Goal: Task Accomplishment & Management: Complete application form

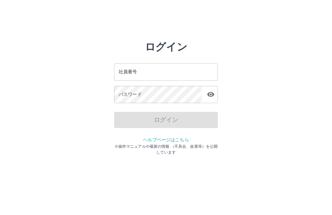
click at [140, 72] on input "社員番号" at bounding box center [166, 72] width 104 height 17
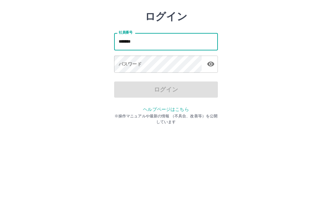
type input "*******"
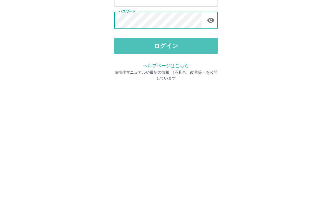
click at [192, 112] on button "ログイン" at bounding box center [166, 120] width 104 height 16
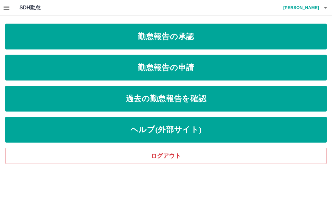
click at [258, 37] on link "勤怠報告の承認" at bounding box center [165, 37] width 321 height 26
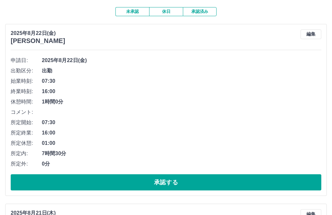
click at [203, 188] on button "承認する" at bounding box center [166, 183] width 310 height 16
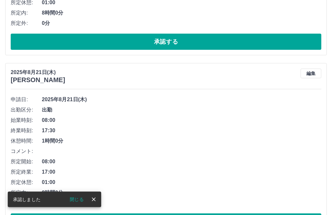
scroll to position [194, 0]
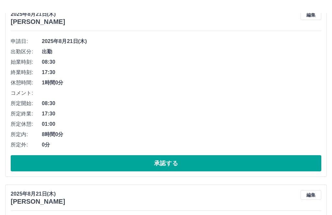
click at [31, 159] on button "承認する" at bounding box center [166, 151] width 310 height 16
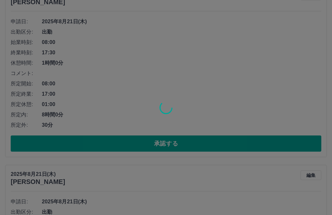
scroll to position [272, 0]
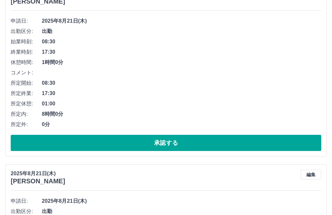
click at [198, 133] on div "申請日: 2025年8月21日(木) 出勤区分: 出勤 始業時刻: 08:30 終業時刻: 17:30 休憩時間: 1時間0分 コメント: 所定開始: 08:…" at bounding box center [166, 83] width 310 height 135
click at [192, 145] on button "承認する" at bounding box center [166, 143] width 310 height 16
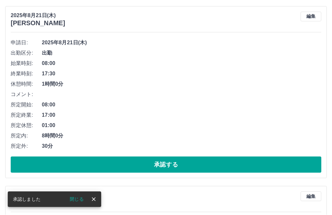
scroll to position [71, 0]
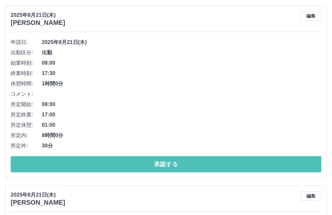
click at [208, 165] on button "承認する" at bounding box center [166, 164] width 310 height 16
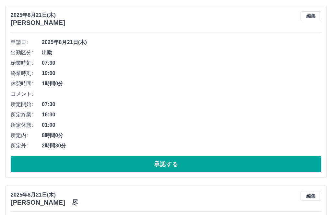
click at [26, 164] on button "承認する" at bounding box center [166, 164] width 310 height 16
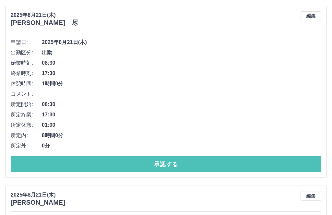
click at [29, 163] on button "承認する" at bounding box center [166, 164] width 310 height 16
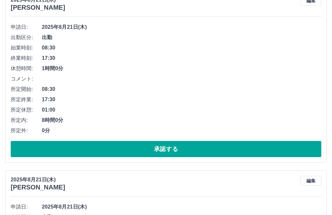
scroll to position [86, 0]
click at [24, 157] on button "承認する" at bounding box center [166, 149] width 310 height 16
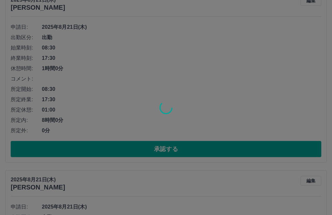
click at [28, 153] on div at bounding box center [166, 107] width 332 height 215
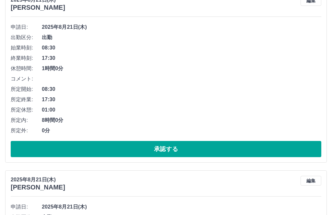
click at [204, 149] on button "承認する" at bounding box center [166, 149] width 310 height 16
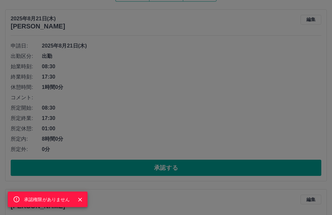
scroll to position [68, 0]
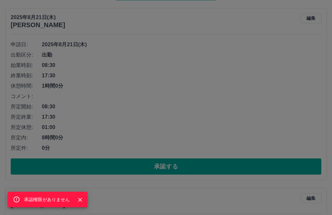
click at [75, 205] on button "Close" at bounding box center [80, 200] width 10 height 10
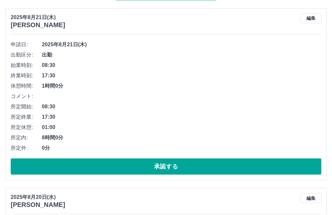
click at [198, 167] on button "承認する" at bounding box center [166, 167] width 310 height 16
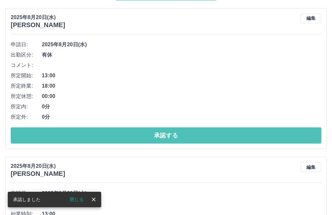
click at [15, 142] on button "承認する" at bounding box center [166, 136] width 310 height 16
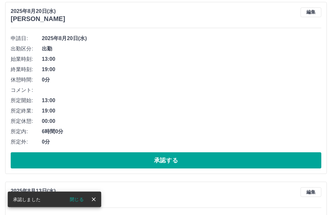
scroll to position [75, 0]
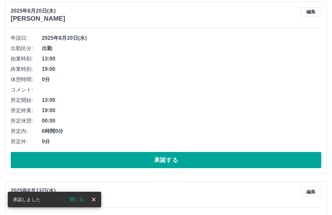
click at [20, 164] on button "承認する" at bounding box center [166, 160] width 310 height 16
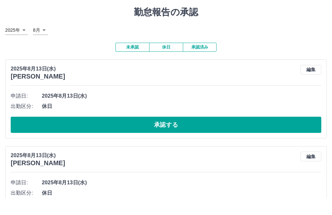
scroll to position [17, 0]
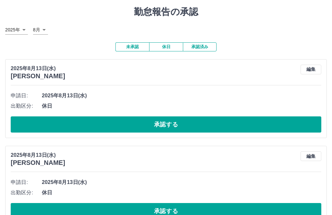
click at [15, 133] on button "承認する" at bounding box center [166, 125] width 310 height 16
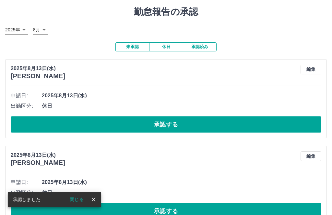
click at [18, 127] on button "承認する" at bounding box center [166, 125] width 310 height 16
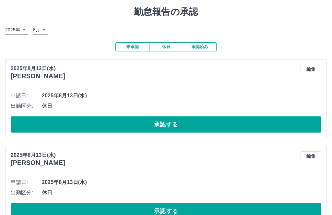
click at [17, 125] on button "承認する" at bounding box center [166, 125] width 310 height 16
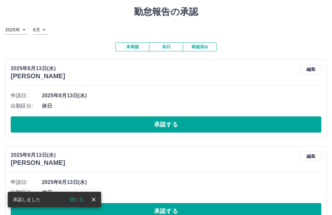
click at [19, 130] on button "承認する" at bounding box center [166, 125] width 310 height 16
click at [17, 129] on button "承認する" at bounding box center [166, 125] width 310 height 16
click at [17, 128] on button "承認する" at bounding box center [166, 125] width 310 height 16
click at [14, 128] on button "承認する" at bounding box center [166, 125] width 310 height 16
click at [20, 129] on button "承認する" at bounding box center [166, 125] width 310 height 16
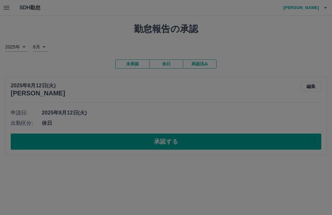
scroll to position [0, 0]
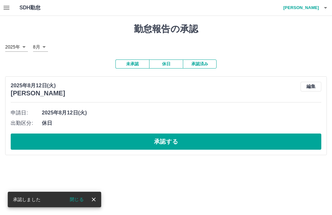
click at [24, 145] on button "承認する" at bounding box center [166, 142] width 310 height 16
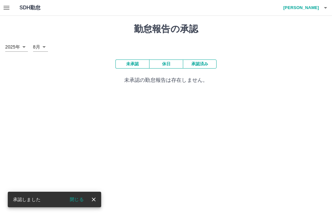
click at [6, 7] on icon "button" at bounding box center [7, 8] width 8 height 8
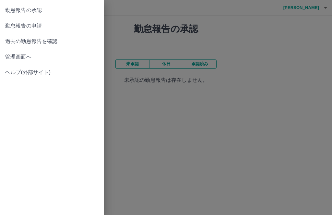
click at [41, 24] on span "勤怠報告の申請" at bounding box center [51, 26] width 93 height 8
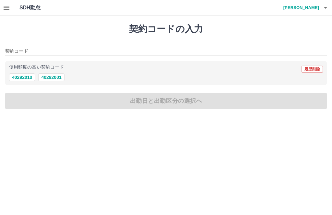
click at [28, 77] on button "40292010" at bounding box center [22, 78] width 26 height 8
type input "********"
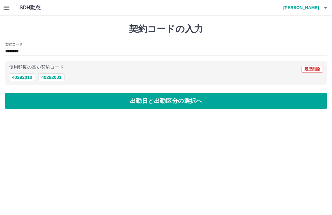
click at [168, 102] on button "出勤日と出勤区分の選択へ" at bounding box center [165, 101] width 321 height 16
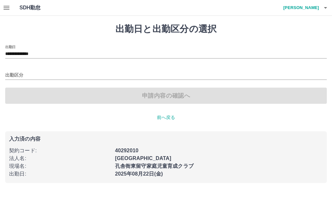
click at [16, 73] on input "出勤区分" at bounding box center [165, 76] width 321 height 8
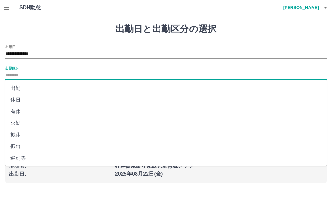
click at [46, 52] on input "**********" at bounding box center [165, 54] width 321 height 8
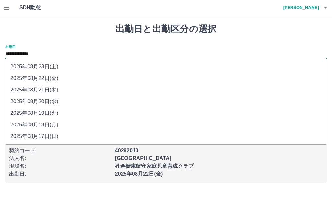
click at [53, 103] on li "2025年08月20日(水)" at bounding box center [165, 102] width 321 height 12
type input "**********"
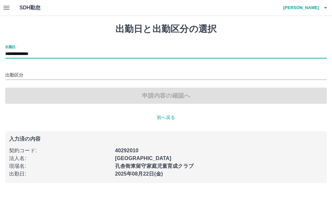
click at [17, 76] on input "出勤区分" at bounding box center [165, 76] width 321 height 8
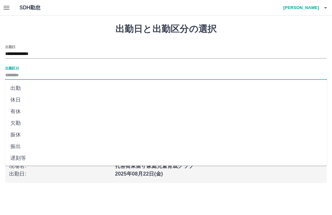
click at [18, 89] on li "出勤" at bounding box center [165, 89] width 321 height 12
type input "**"
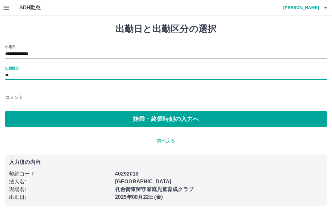
click at [147, 123] on button "始業・終業時刻の入力へ" at bounding box center [165, 119] width 321 height 16
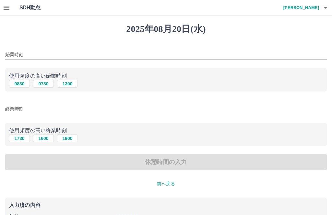
click at [49, 56] on input "始業時刻" at bounding box center [165, 54] width 321 height 9
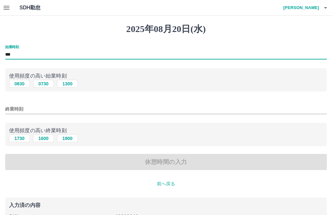
click at [217, 41] on div "2025年08月20日(水) 始業時刻 *** 使用頻度の高い始業時刻 0830 0730 1300 終業時刻 使用頻度の高い終業時刻 1730 1600 1…" at bounding box center [166, 140] width 332 height 249
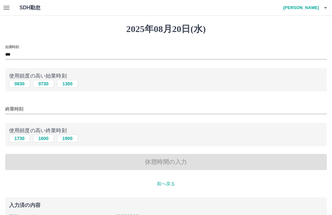
click at [26, 56] on input "***" at bounding box center [165, 54] width 321 height 9
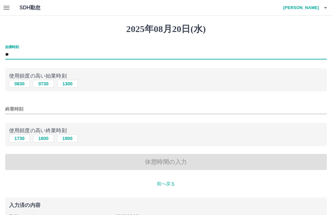
type input "*"
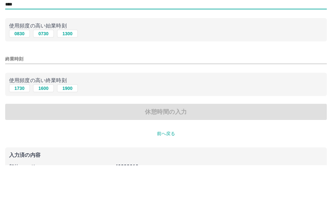
type input "****"
click at [19, 105] on input "終業時刻" at bounding box center [165, 109] width 321 height 9
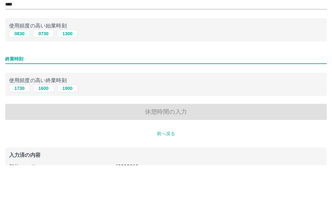
click at [69, 135] on button "1900" at bounding box center [67, 139] width 21 height 8
type input "****"
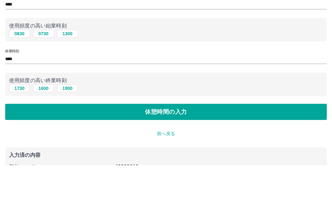
scroll to position [30, 0]
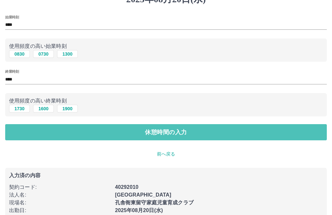
click at [181, 132] on button "休憩時間の入力" at bounding box center [165, 132] width 321 height 16
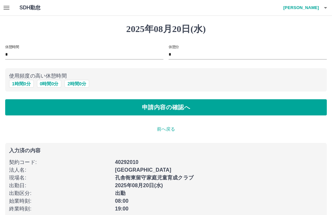
click at [16, 84] on button "1 時間 0 分" at bounding box center [21, 84] width 25 height 8
type input "*"
click at [157, 106] on button "申請内容の確認へ" at bounding box center [165, 107] width 321 height 16
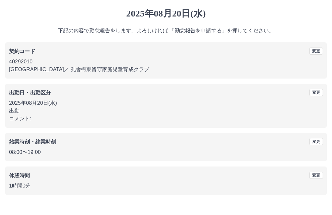
scroll to position [6, 0]
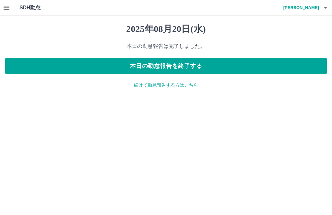
click at [6, 6] on icon "button" at bounding box center [7, 8] width 6 height 4
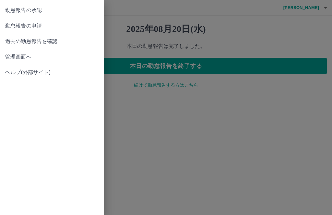
click at [36, 9] on span "勤怠報告の承認" at bounding box center [51, 10] width 93 height 8
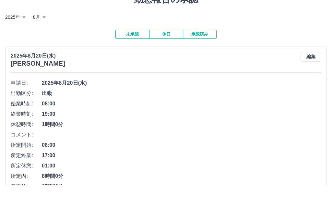
scroll to position [20, 0]
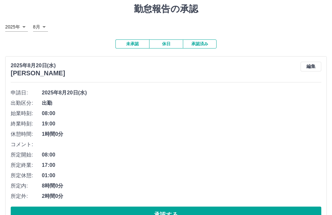
click at [193, 215] on button "承認する" at bounding box center [166, 215] width 310 height 16
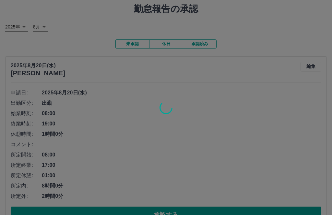
scroll to position [0, 0]
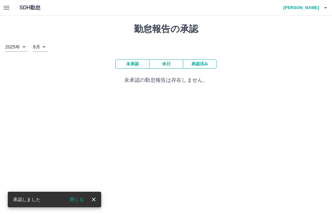
click at [3, 8] on icon "button" at bounding box center [7, 8] width 8 height 8
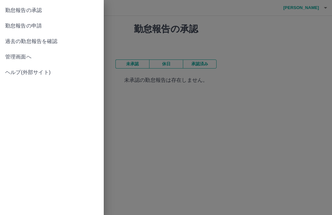
click at [179, 85] on div at bounding box center [166, 107] width 332 height 215
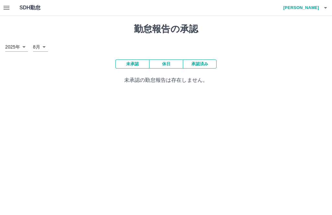
click at [316, 8] on h4 "ヴァイクル　幸子" at bounding box center [299, 8] width 39 height 16
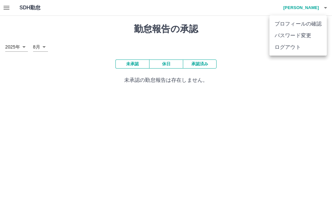
click at [301, 48] on li "ログアウト" at bounding box center [297, 47] width 57 height 12
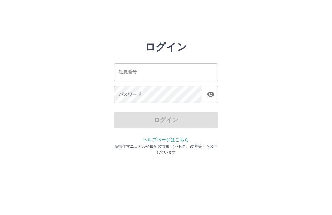
click at [162, 73] on input "社員番号" at bounding box center [166, 72] width 104 height 17
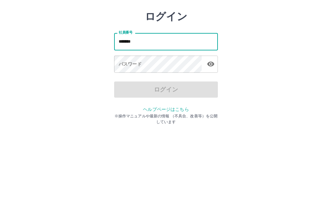
type input "*******"
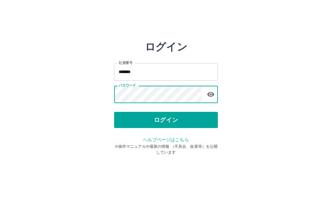
click at [194, 118] on button "ログイン" at bounding box center [166, 120] width 104 height 16
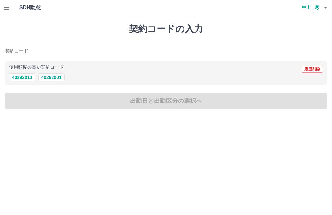
click at [16, 78] on button "40292010" at bounding box center [22, 78] width 26 height 8
type input "********"
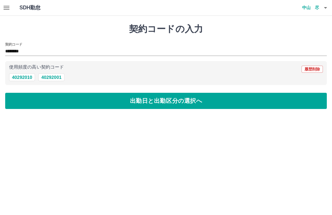
click at [23, 103] on button "出勤日と出勤区分の選択へ" at bounding box center [165, 101] width 321 height 16
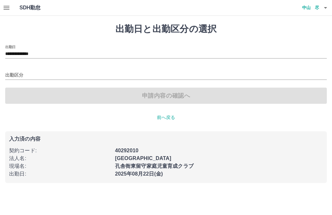
click at [13, 76] on input "出勤区分" at bounding box center [165, 76] width 321 height 8
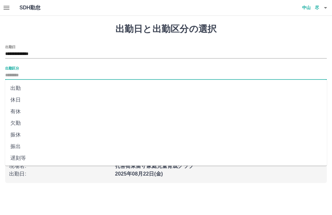
click at [14, 88] on li "出勤" at bounding box center [165, 89] width 321 height 12
type input "**"
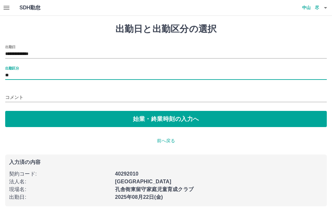
click at [24, 119] on button "始業・終業時刻の入力へ" at bounding box center [165, 119] width 321 height 16
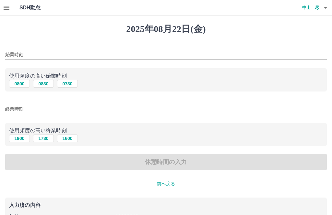
click at [44, 84] on button "0830" at bounding box center [43, 84] width 21 height 8
type input "****"
click at [38, 140] on button "1730" at bounding box center [43, 139] width 21 height 8
type input "****"
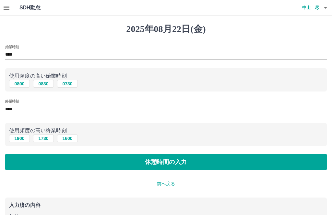
click at [296, 165] on button "休憩時間の入力" at bounding box center [165, 162] width 321 height 16
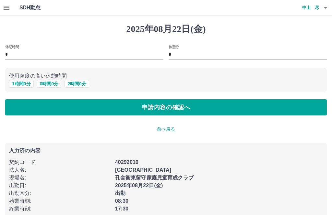
click at [16, 85] on button "1 時間 0 分" at bounding box center [21, 84] width 25 height 8
type input "*"
click at [31, 108] on button "申請内容の確認へ" at bounding box center [165, 107] width 321 height 16
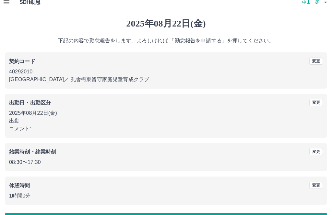
scroll to position [6, 0]
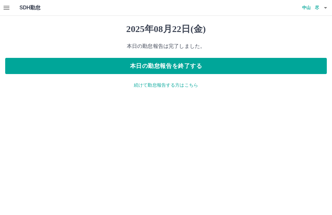
click at [291, 70] on button "本日の勤怠報告を終了する" at bounding box center [165, 66] width 321 height 16
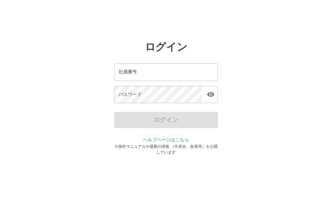
click at [209, 74] on input "社員番号" at bounding box center [166, 72] width 104 height 17
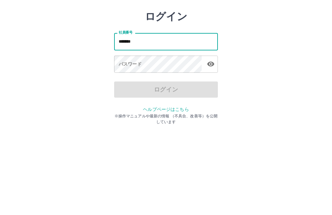
type input "*******"
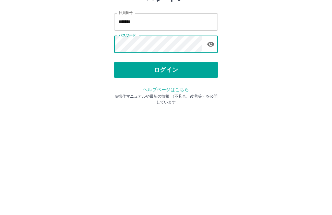
click at [195, 112] on button "ログイン" at bounding box center [166, 120] width 104 height 16
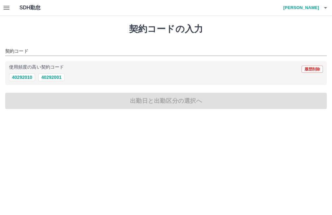
click at [29, 78] on button "40292010" at bounding box center [22, 78] width 26 height 8
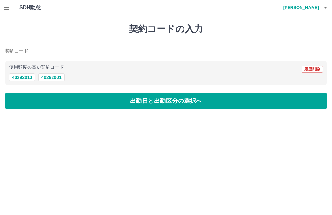
type input "********"
click at [204, 98] on button "出勤日と出勤区分の選択へ" at bounding box center [165, 101] width 321 height 16
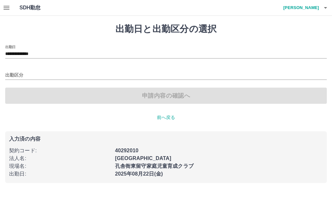
click at [179, 70] on div "出勤区分" at bounding box center [165, 73] width 321 height 14
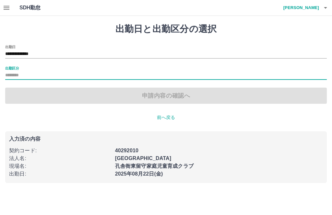
click at [66, 78] on input "出勤区分" at bounding box center [165, 76] width 321 height 8
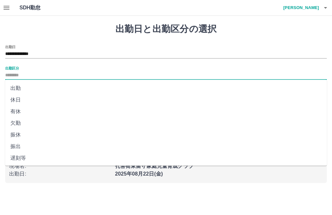
click at [49, 91] on li "出勤" at bounding box center [165, 89] width 321 height 12
type input "**"
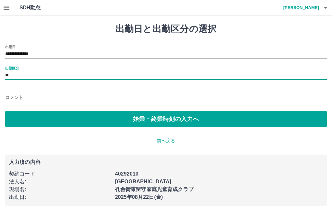
click at [119, 120] on button "始業・終業時刻の入力へ" at bounding box center [165, 119] width 321 height 16
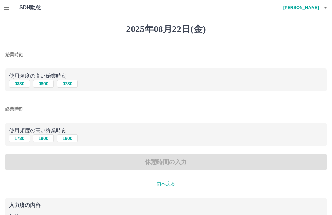
click at [20, 87] on button "0830" at bounding box center [19, 84] width 21 height 8
type input "****"
click at [21, 143] on button "1730" at bounding box center [19, 139] width 21 height 8
type input "****"
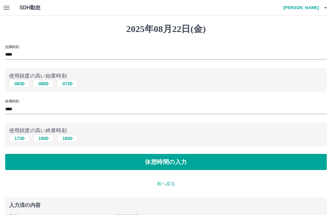
click at [164, 164] on button "休憩時間の入力" at bounding box center [165, 162] width 321 height 16
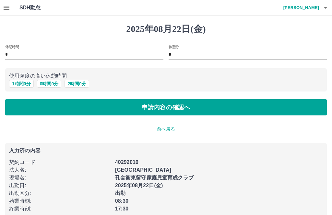
click at [17, 82] on button "1 時間 0 分" at bounding box center [21, 84] width 25 height 8
type input "*"
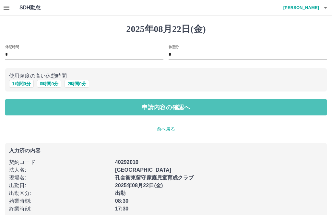
click at [27, 105] on button "申請内容の確認へ" at bounding box center [165, 107] width 321 height 16
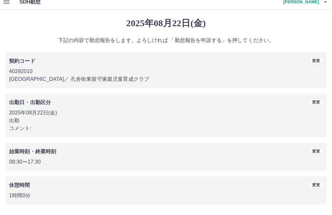
scroll to position [6, 0]
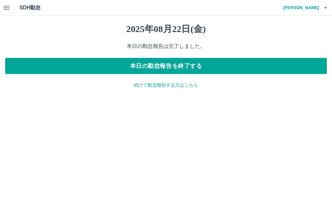
click at [274, 67] on button "本日の勤怠報告を終了する" at bounding box center [165, 66] width 321 height 16
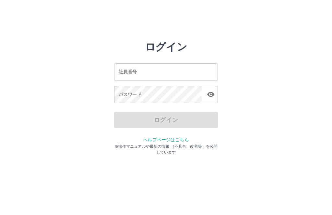
click at [156, 71] on input "社員番号" at bounding box center [166, 72] width 104 height 17
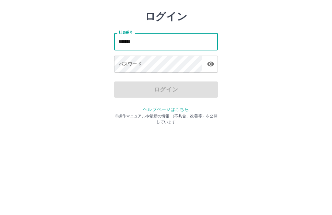
type input "*******"
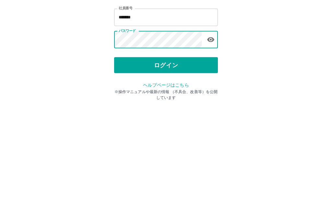
click at [178, 112] on button "ログイン" at bounding box center [166, 120] width 104 height 16
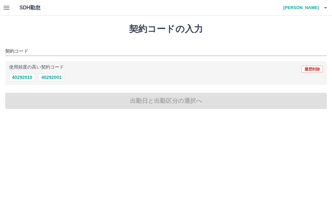
click at [18, 77] on button "40292010" at bounding box center [22, 78] width 26 height 8
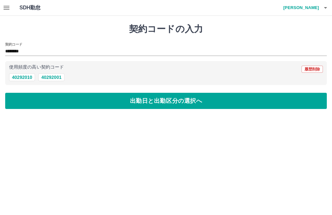
type input "********"
click at [132, 98] on button "出勤日と出勤区分の選択へ" at bounding box center [165, 101] width 321 height 16
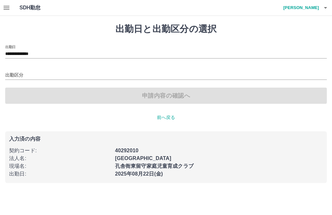
click at [15, 75] on input "出勤区分" at bounding box center [165, 76] width 321 height 8
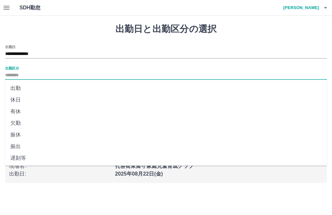
click at [17, 89] on li "出勤" at bounding box center [165, 89] width 321 height 12
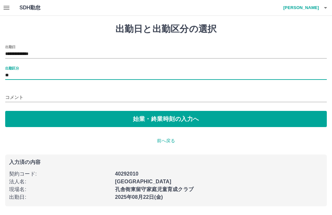
type input "**"
click at [133, 116] on button "始業・終業時刻の入力へ" at bounding box center [165, 119] width 321 height 16
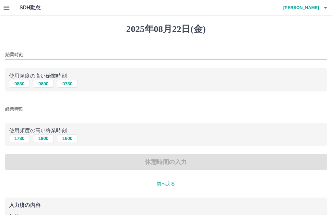
click at [17, 85] on button "0830" at bounding box center [19, 84] width 21 height 8
type input "****"
click at [21, 142] on button "1730" at bounding box center [19, 139] width 21 height 8
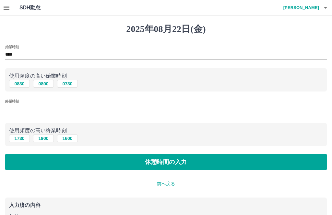
type input "****"
click at [142, 164] on button "休憩時間の入力" at bounding box center [165, 162] width 321 height 16
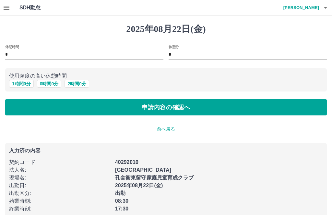
click at [22, 87] on button "1 時間 0 分" at bounding box center [21, 84] width 25 height 8
type input "*"
click at [138, 111] on button "申請内容の確認へ" at bounding box center [165, 107] width 321 height 16
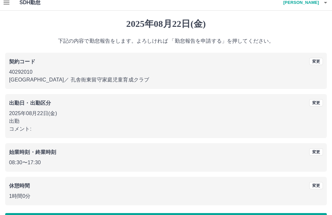
scroll to position [6, 0]
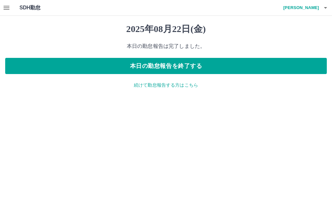
click at [257, 69] on button "本日の勤怠報告を終了する" at bounding box center [165, 66] width 321 height 16
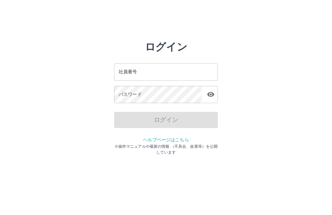
click at [176, 73] on input "社員番号" at bounding box center [166, 72] width 104 height 17
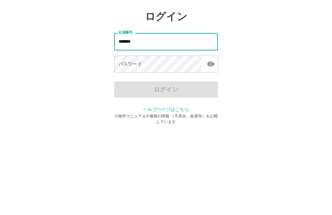
type input "*******"
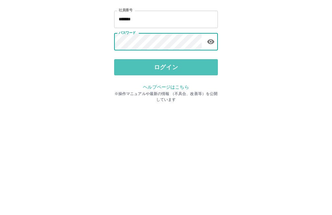
click at [195, 112] on button "ログイン" at bounding box center [166, 120] width 104 height 16
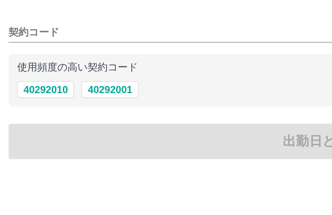
click at [24, 74] on button "40292010" at bounding box center [22, 78] width 26 height 8
type input "********"
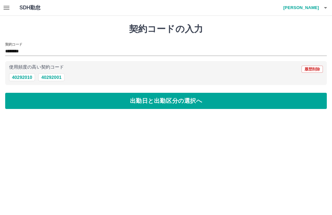
click at [180, 102] on button "出勤日と出勤区分の選択へ" at bounding box center [165, 101] width 321 height 16
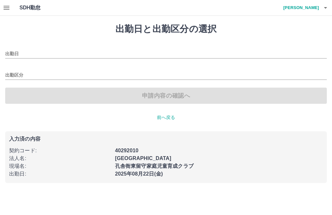
type input "**********"
click at [17, 70] on div "出勤区分" at bounding box center [165, 73] width 321 height 14
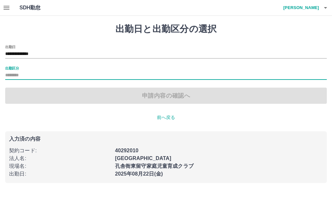
click at [42, 72] on input "出勤区分" at bounding box center [165, 76] width 321 height 8
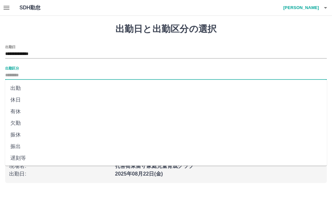
click at [15, 85] on li "出勤" at bounding box center [165, 89] width 321 height 12
type input "**"
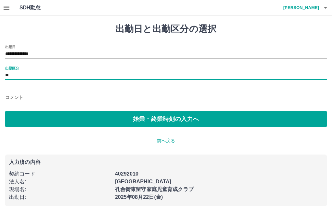
click at [183, 115] on button "始業・終業時刻の入力へ" at bounding box center [165, 119] width 321 height 16
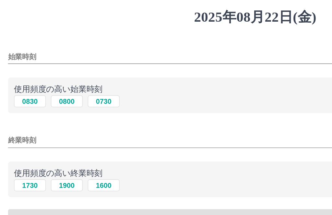
click at [18, 135] on button "1730" at bounding box center [19, 139] width 21 height 8
type input "****"
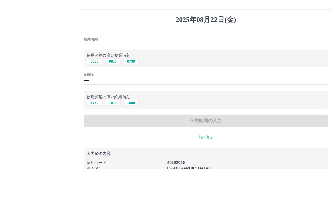
scroll to position [51, 0]
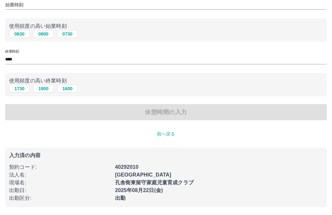
click at [209, 113] on div "休憩時間の入力" at bounding box center [165, 112] width 321 height 16
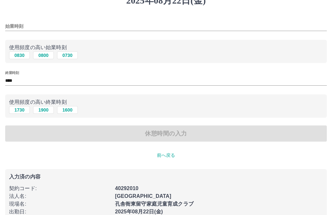
scroll to position [22, 0]
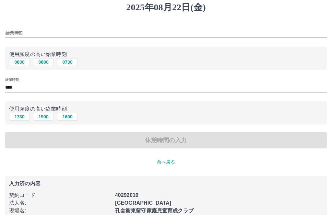
click at [90, 30] on input "始業時刻" at bounding box center [165, 33] width 321 height 9
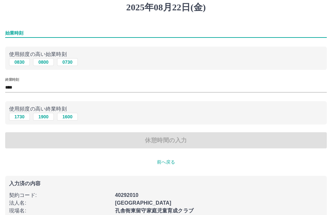
click at [24, 60] on button "0830" at bounding box center [19, 62] width 21 height 8
type input "****"
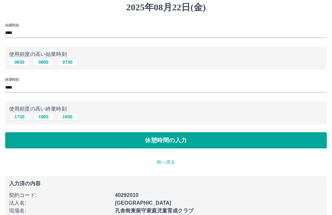
click at [196, 135] on button "休憩時間の入力" at bounding box center [165, 141] width 321 height 16
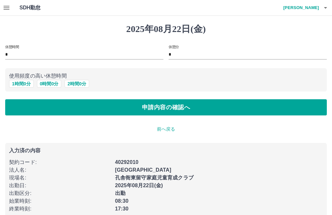
click at [21, 82] on button "1 時間 0 分" at bounding box center [21, 84] width 25 height 8
type input "*"
click at [23, 80] on button "1 時間 0 分" at bounding box center [21, 84] width 25 height 8
click at [218, 108] on button "申請内容の確認へ" at bounding box center [165, 107] width 321 height 16
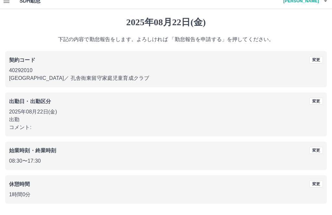
scroll to position [6, 0]
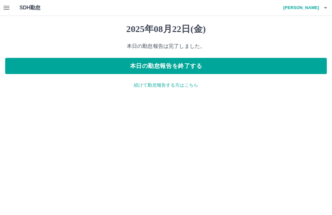
click at [200, 60] on button "本日の勤怠報告を終了する" at bounding box center [165, 66] width 321 height 16
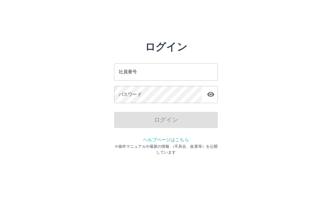
click at [180, 73] on input "社員番号" at bounding box center [166, 72] width 104 height 17
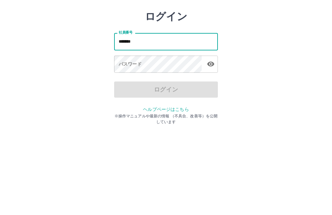
type input "*******"
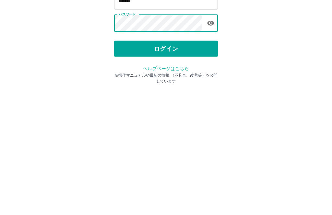
click at [170, 112] on button "ログイン" at bounding box center [166, 120] width 104 height 16
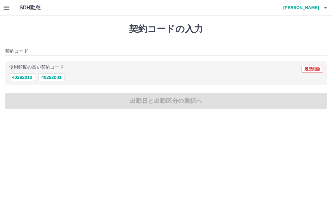
click at [59, 76] on button "40292001" at bounding box center [51, 78] width 26 height 8
type input "********"
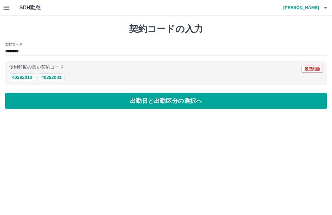
click at [180, 105] on button "出勤日と出勤区分の選択へ" at bounding box center [165, 101] width 321 height 16
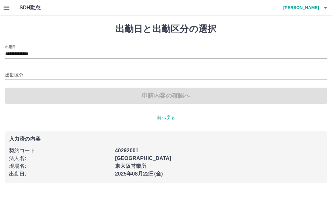
click at [123, 73] on input "出勤区分" at bounding box center [165, 76] width 321 height 8
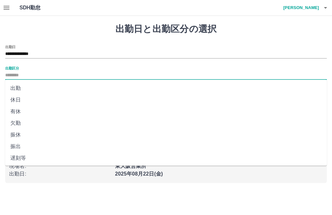
click at [24, 89] on li "出勤" at bounding box center [165, 89] width 321 height 12
type input "**"
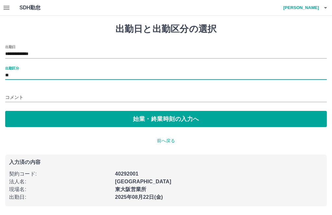
click at [173, 126] on button "始業・終業時刻の入力へ" at bounding box center [165, 119] width 321 height 16
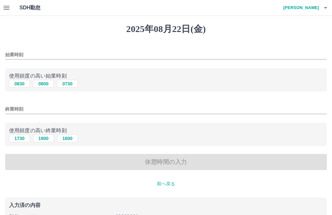
click at [17, 83] on button "0830" at bounding box center [19, 84] width 21 height 8
type input "****"
click at [20, 135] on button "1730" at bounding box center [19, 139] width 21 height 8
type input "****"
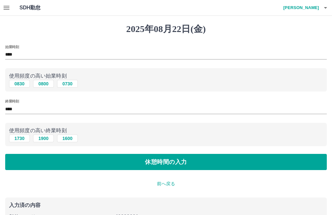
click at [171, 168] on button "休憩時間の入力" at bounding box center [165, 162] width 321 height 16
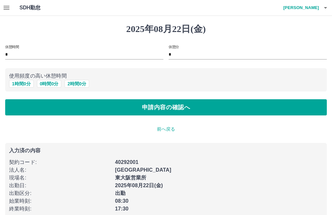
click at [18, 85] on button "1 時間 0 分" at bounding box center [21, 84] width 25 height 8
type input "*"
click at [166, 114] on button "申請内容の確認へ" at bounding box center [165, 107] width 321 height 16
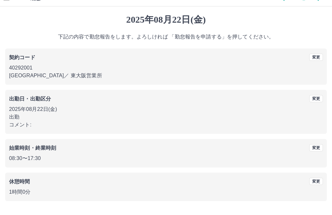
scroll to position [6, 0]
